Goal: Task Accomplishment & Management: Manage account settings

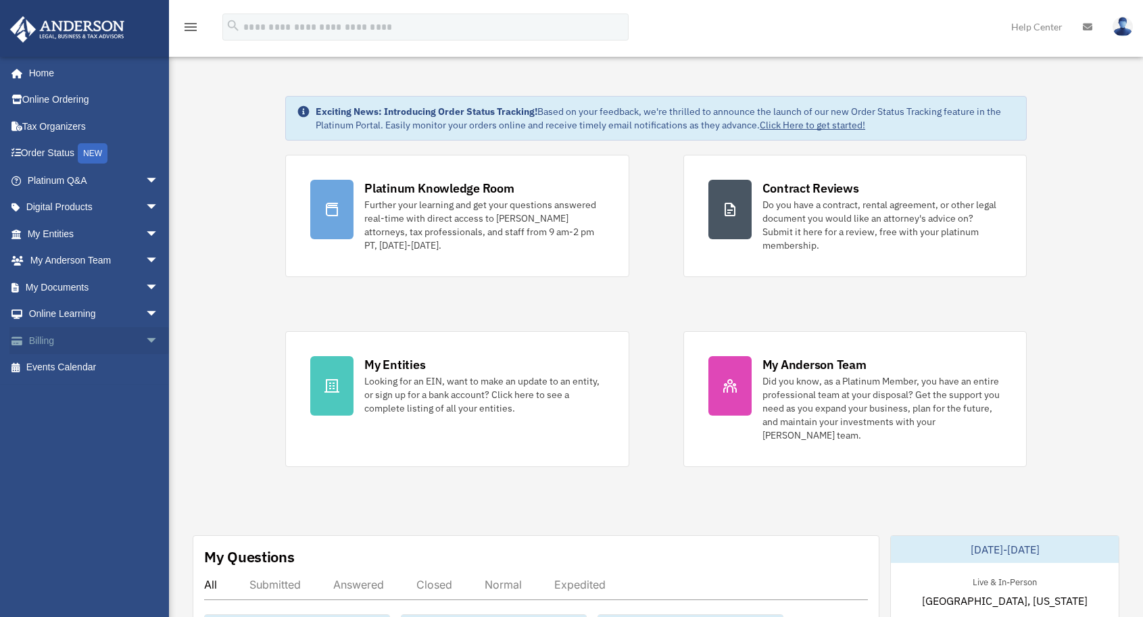
click at [70, 337] on link "Billing arrow_drop_down" at bounding box center [94, 340] width 170 height 27
click at [145, 342] on span "arrow_drop_down" at bounding box center [158, 341] width 27 height 28
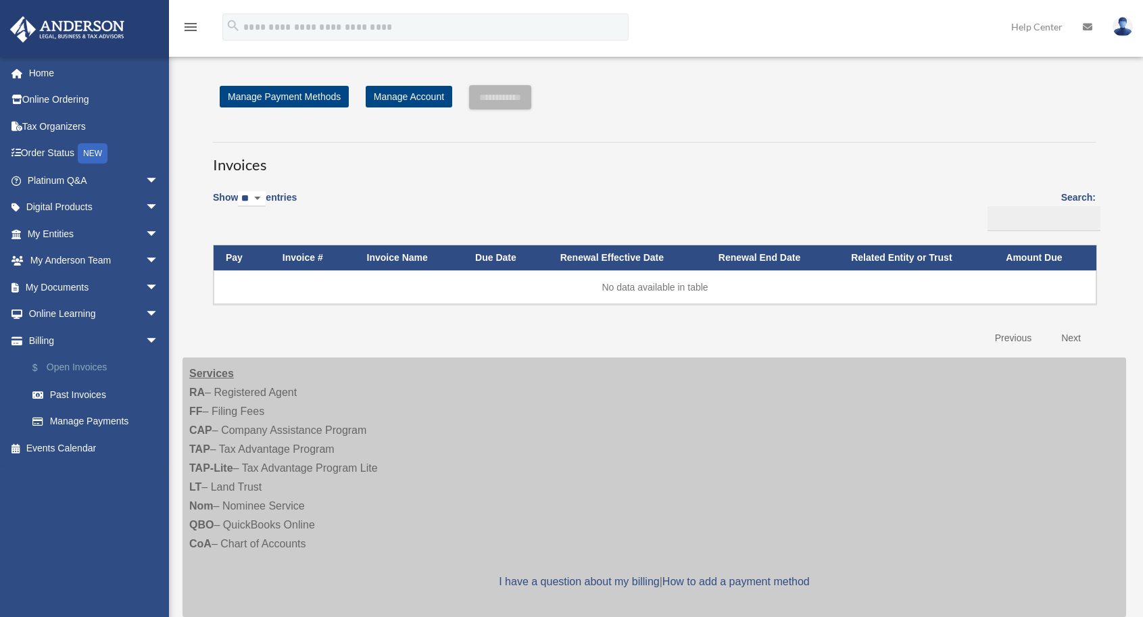
click at [103, 371] on link "$ Open Invoices" at bounding box center [99, 368] width 160 height 28
click at [76, 366] on link "$ Open Invoices" at bounding box center [99, 368] width 160 height 28
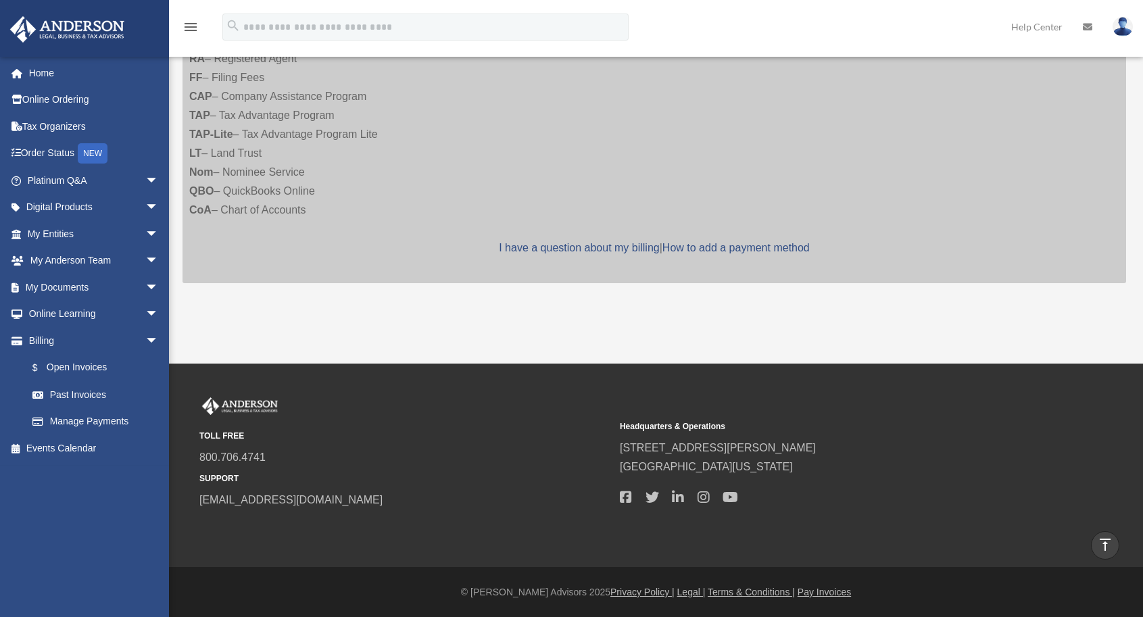
scroll to position [333, 0]
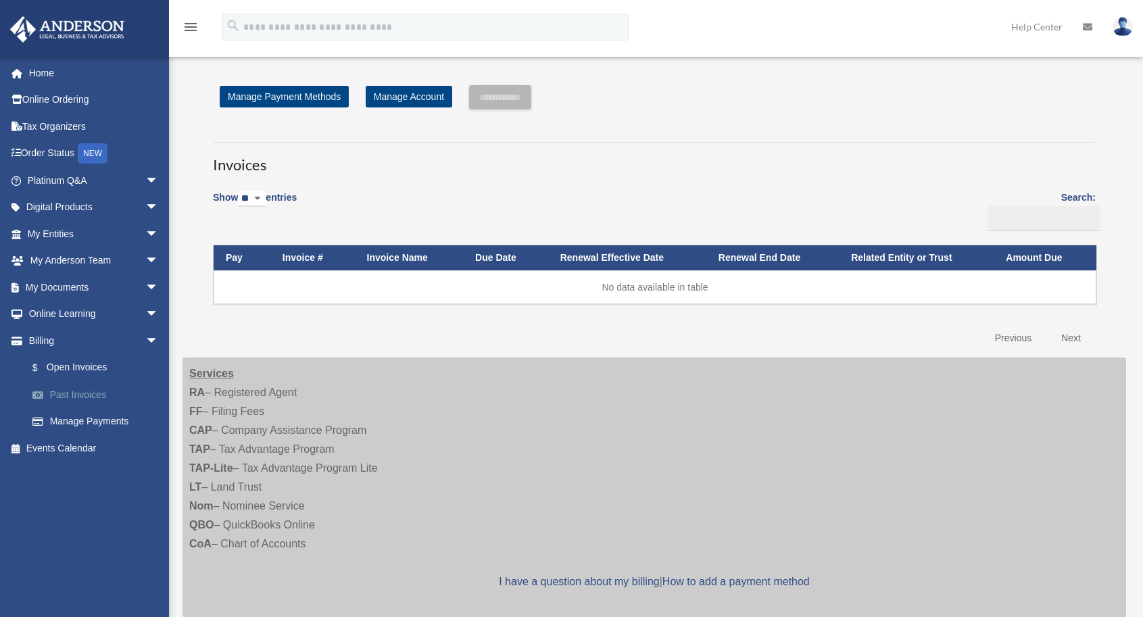
click at [76, 395] on link "Past Invoices" at bounding box center [99, 394] width 160 height 27
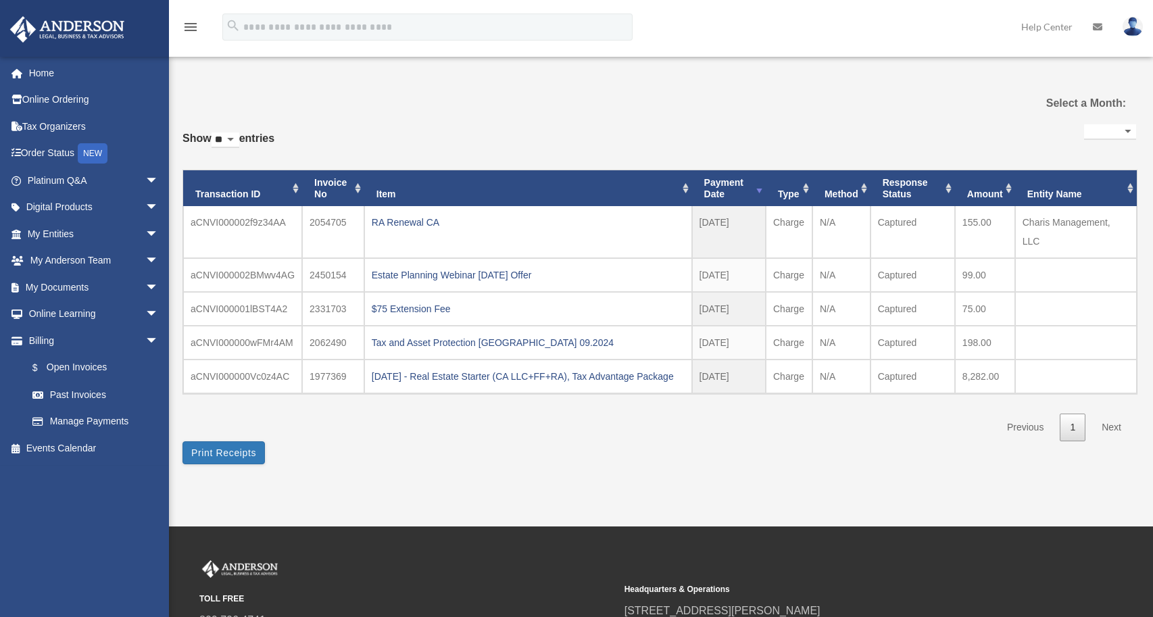
select select
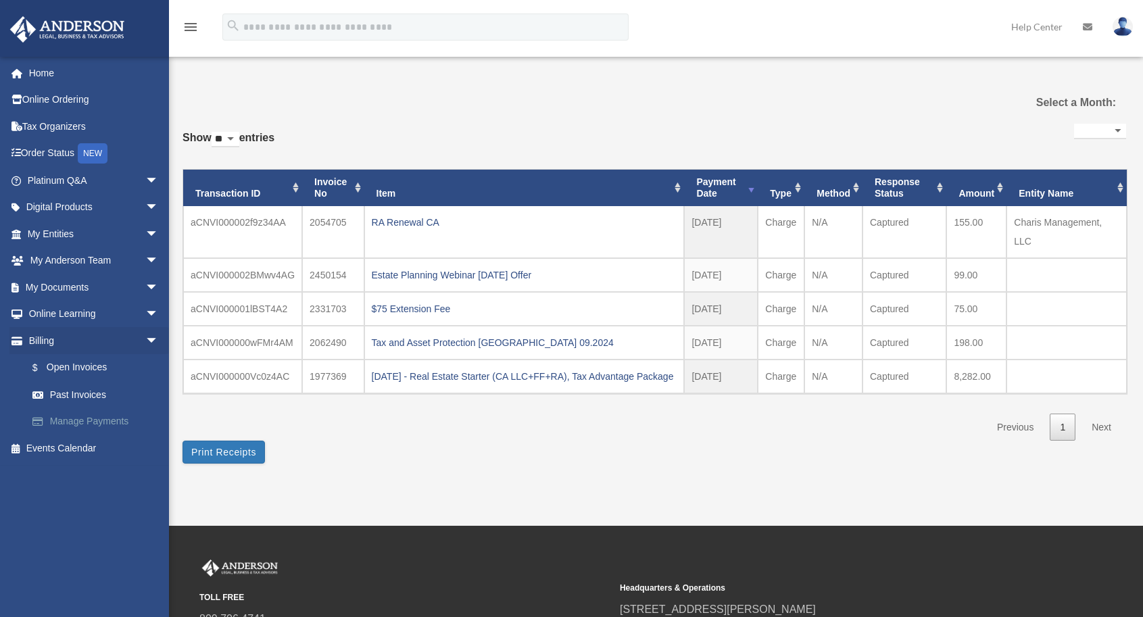
click at [97, 426] on link "Manage Payments" at bounding box center [99, 421] width 160 height 27
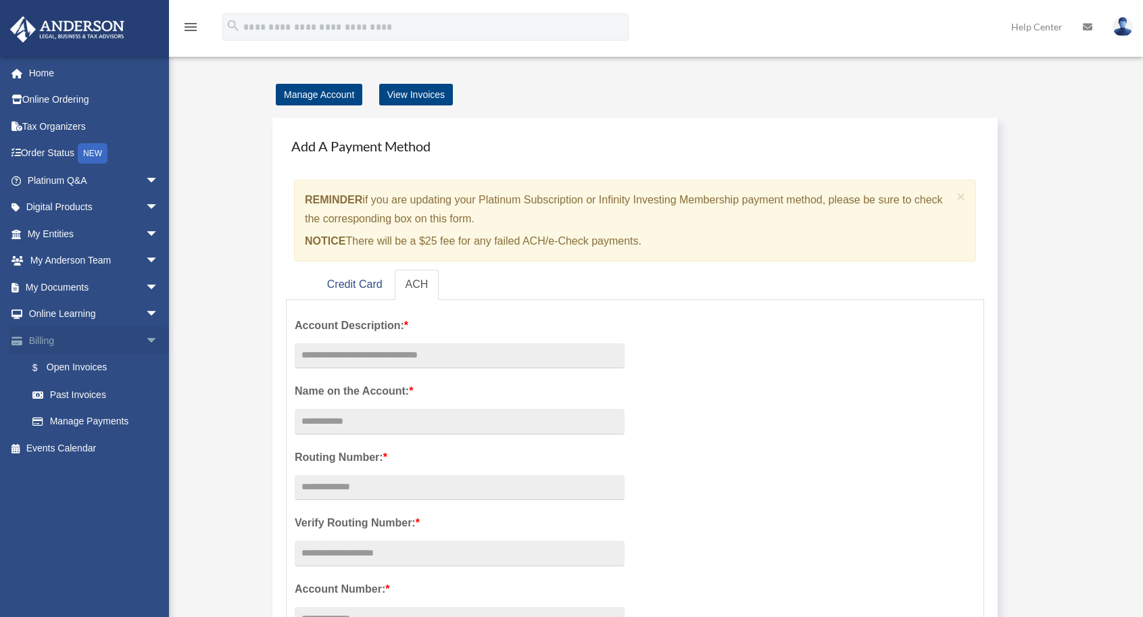
click at [48, 335] on link "Billing arrow_drop_down" at bounding box center [94, 340] width 170 height 27
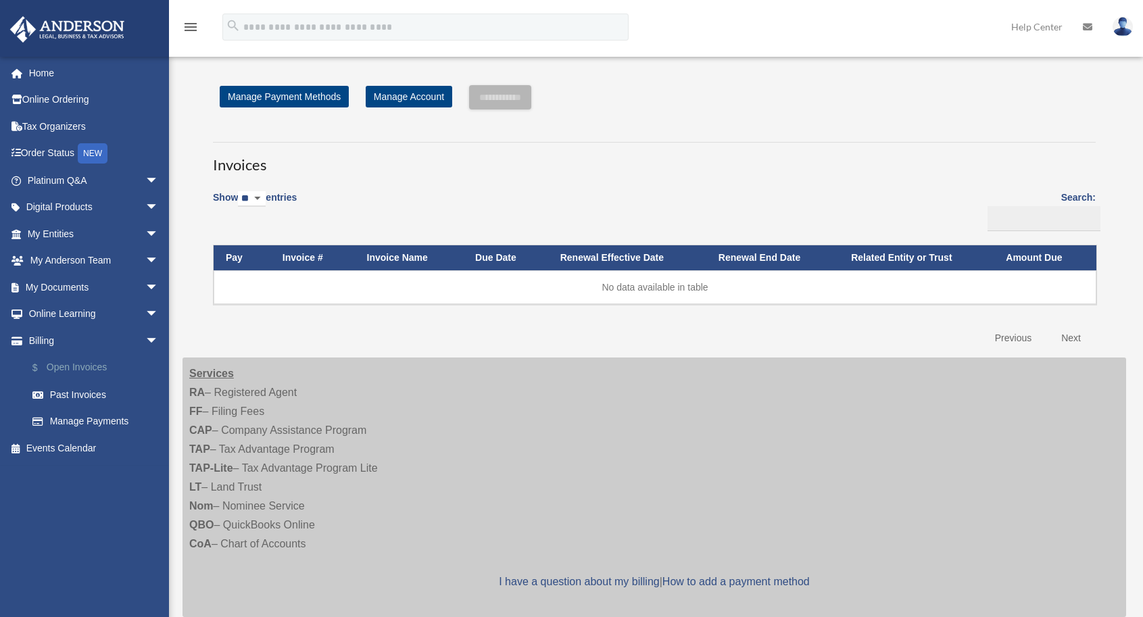
click at [79, 364] on link "$ Open Invoices" at bounding box center [99, 368] width 160 height 28
click at [75, 393] on link "Past Invoices" at bounding box center [95, 394] width 153 height 27
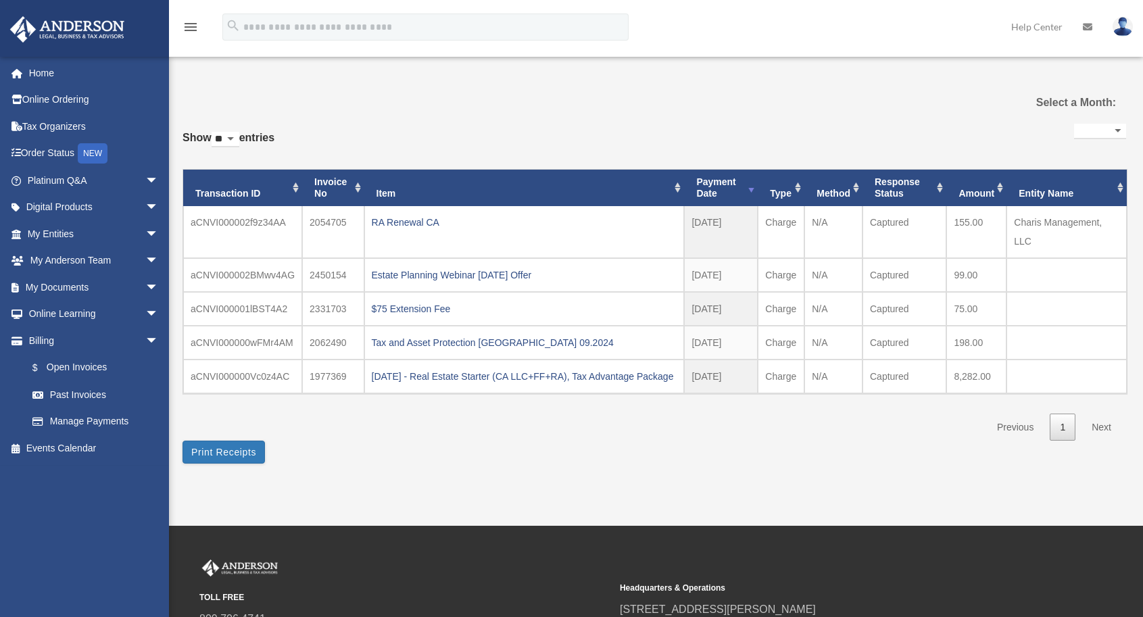
select select
